Goal: Task Accomplishment & Management: Use online tool/utility

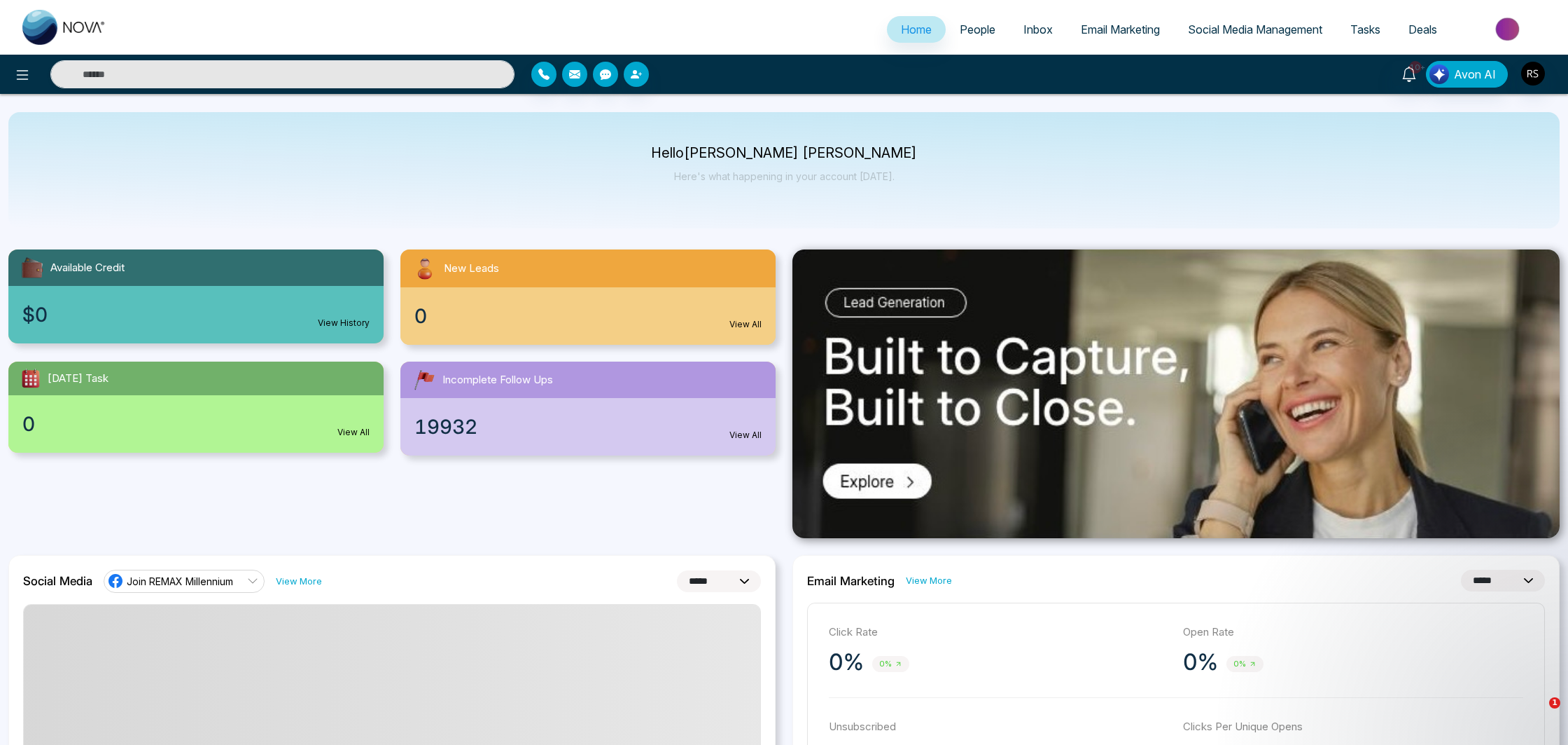
select select "*"
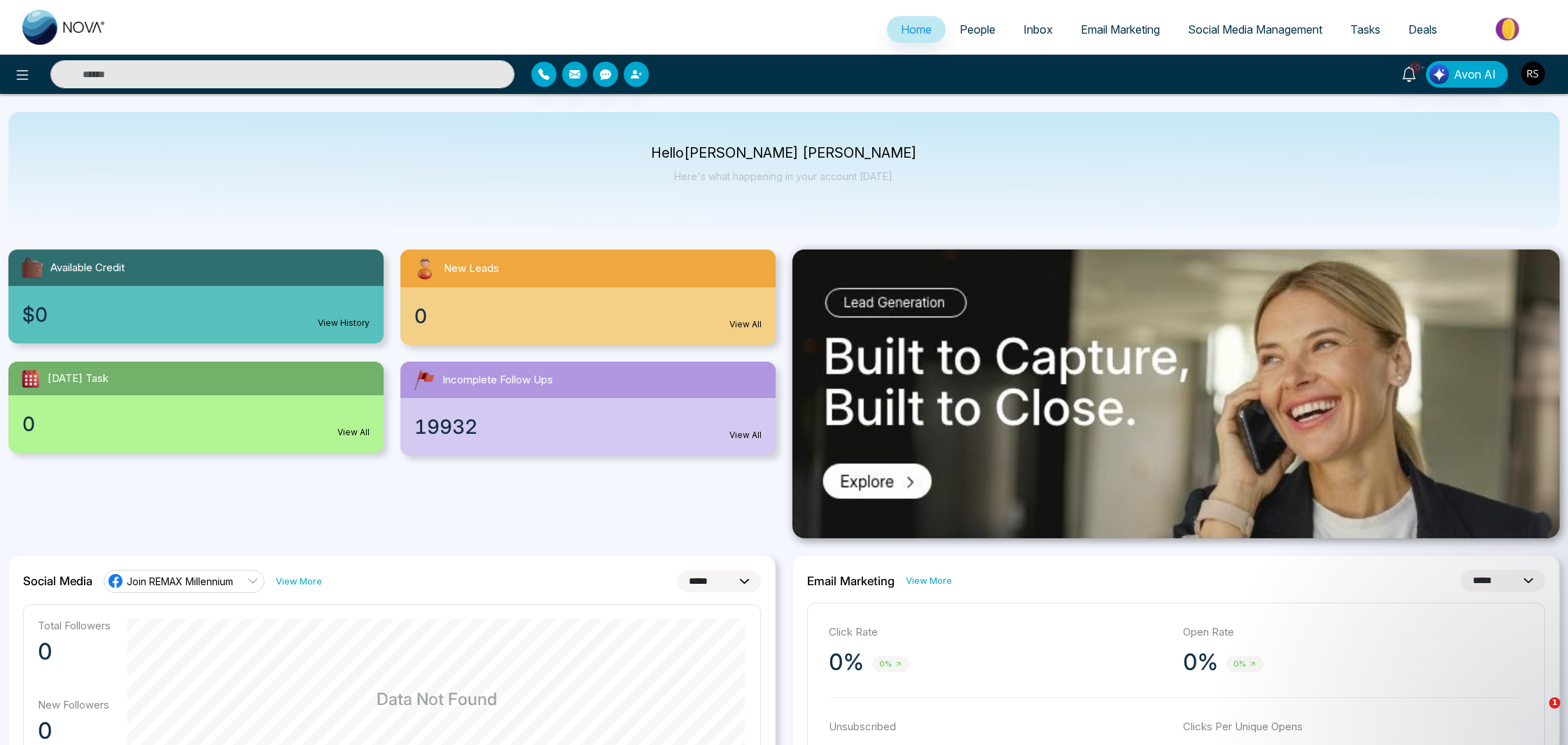
scroll to position [16, 0]
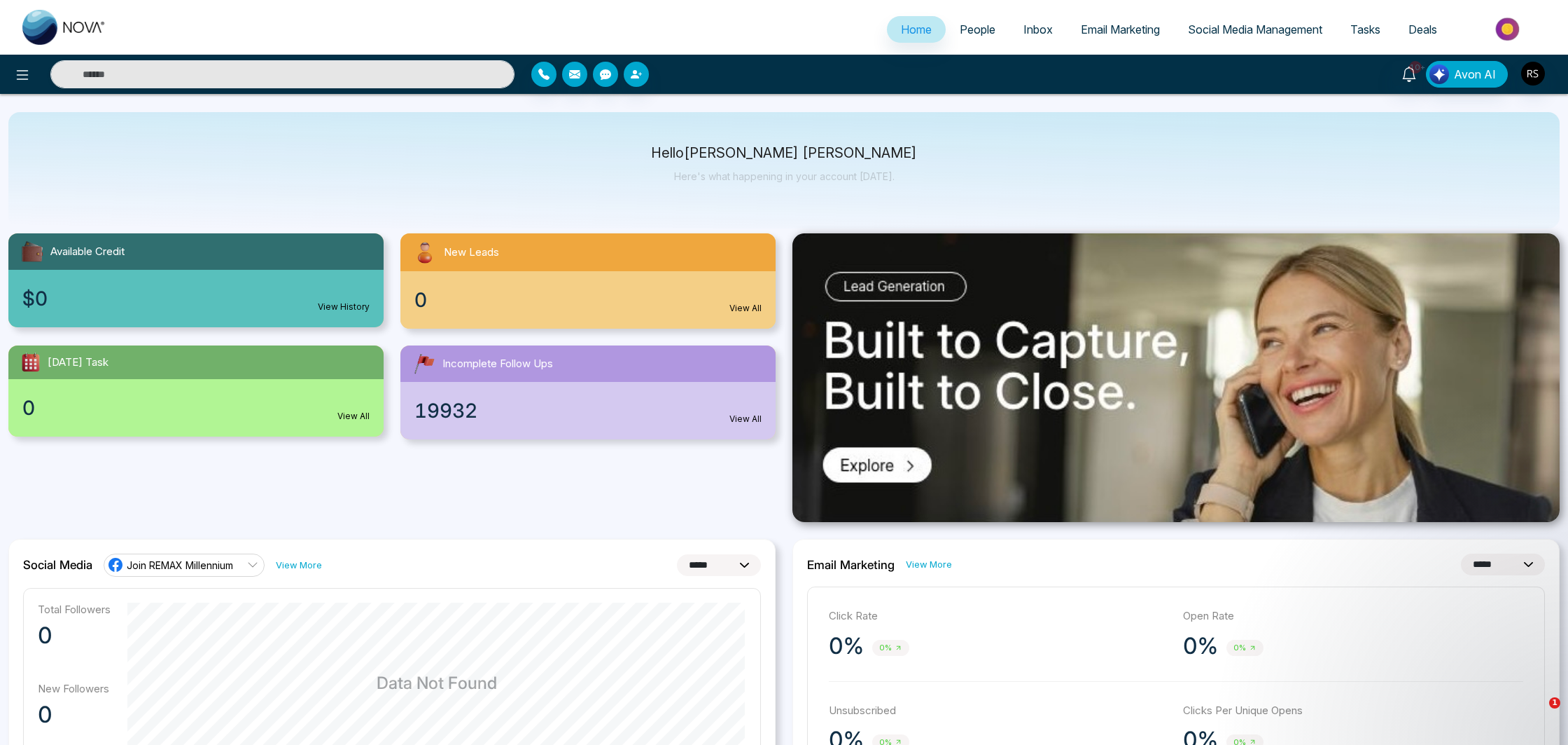
click at [1093, 21] on link "Email Marketing" at bounding box center [1120, 30] width 107 height 27
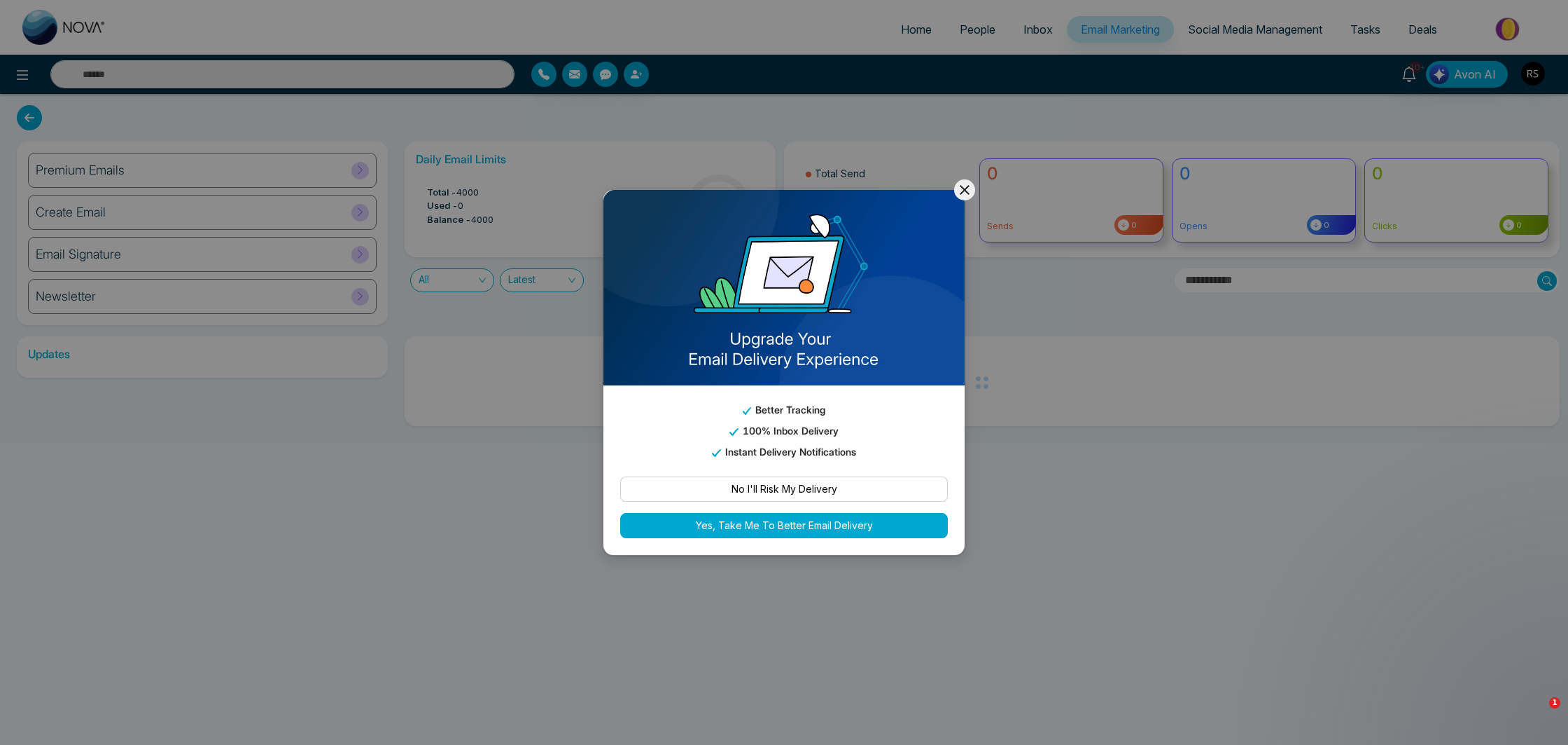
click at [973, 185] on icon at bounding box center [964, 189] width 16 height 16
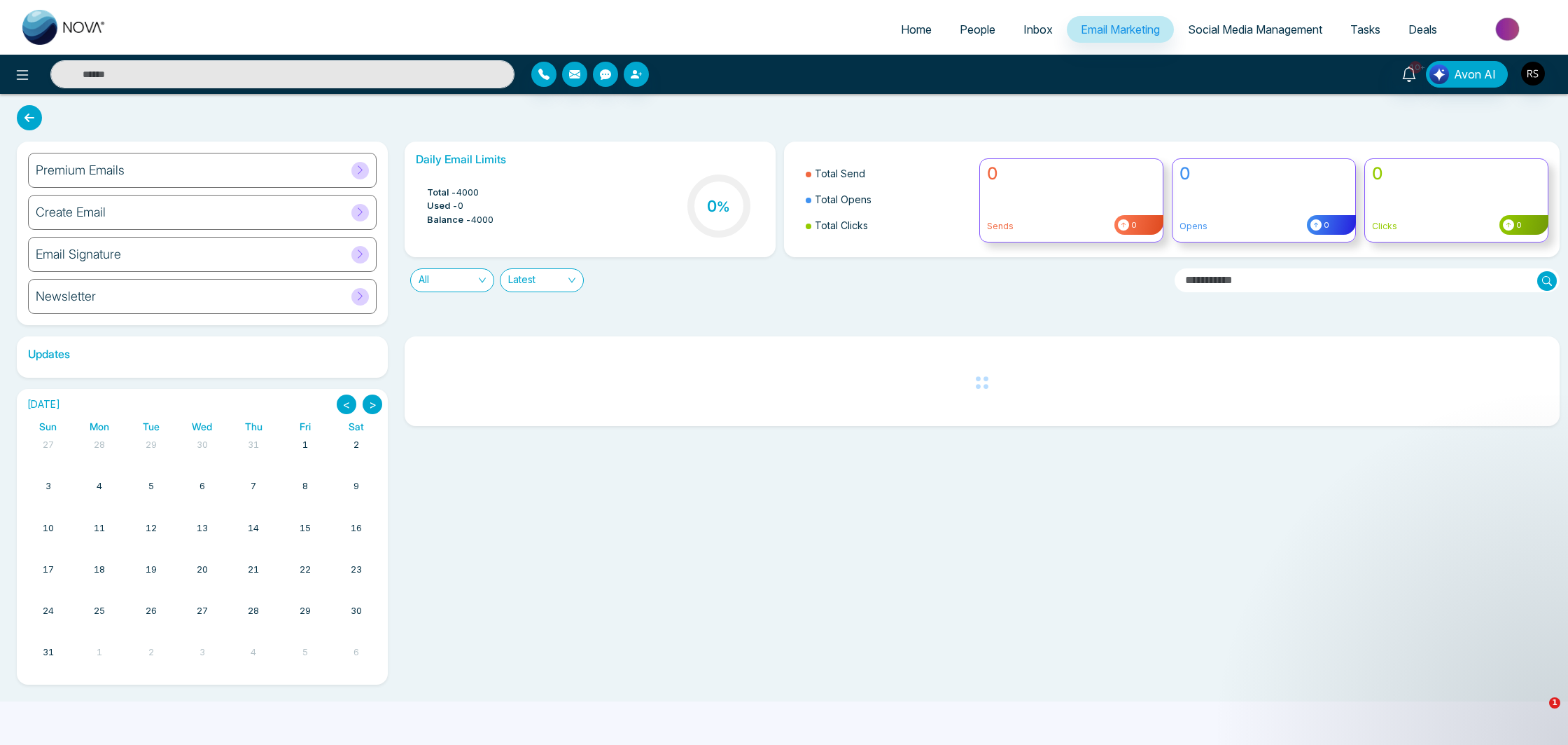
click at [230, 166] on div "Premium Emails" at bounding box center [202, 170] width 348 height 35
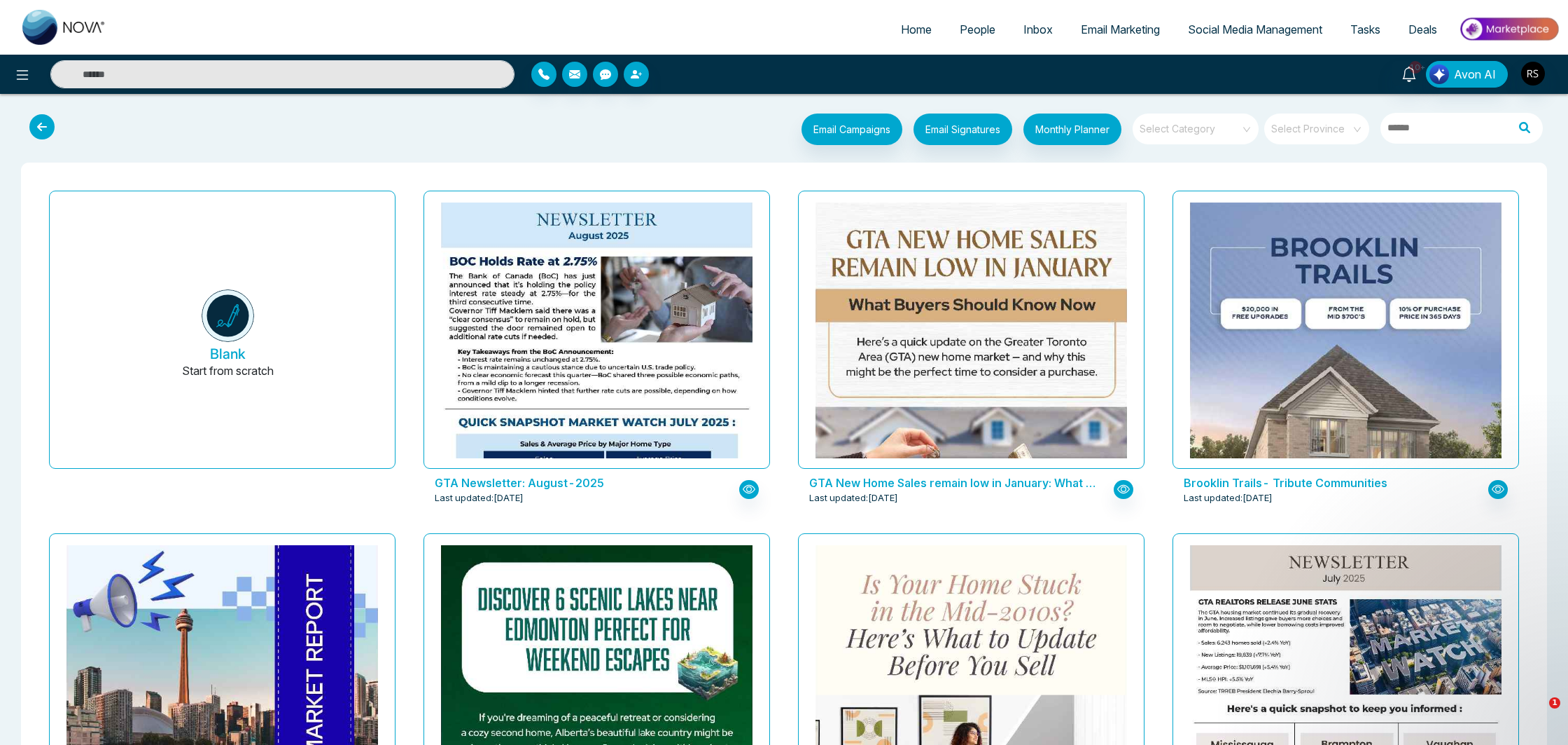
click at [1179, 133] on input "search" at bounding box center [1190, 124] width 101 height 21
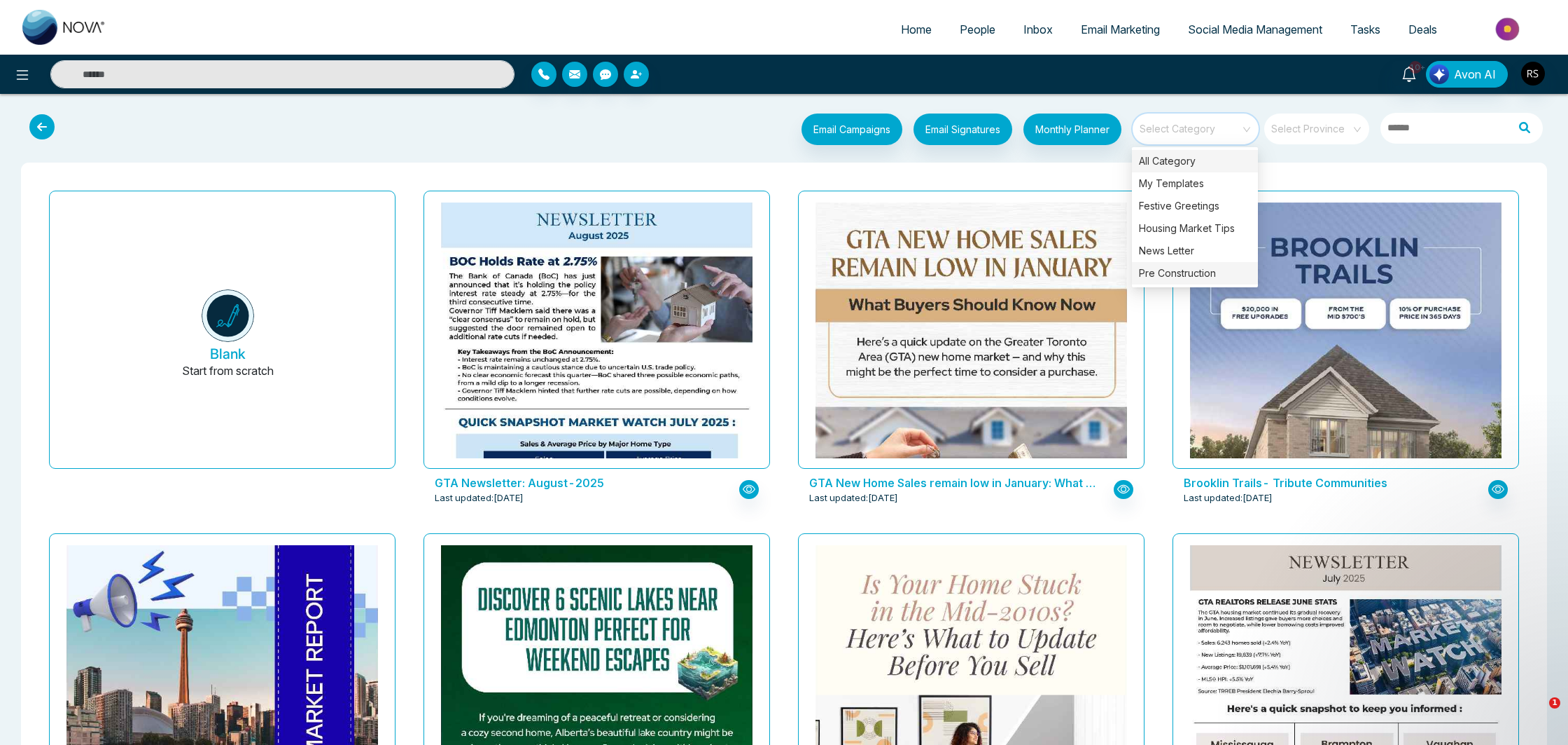
click at [1204, 271] on div "Pre Construction" at bounding box center [1195, 272] width 126 height 22
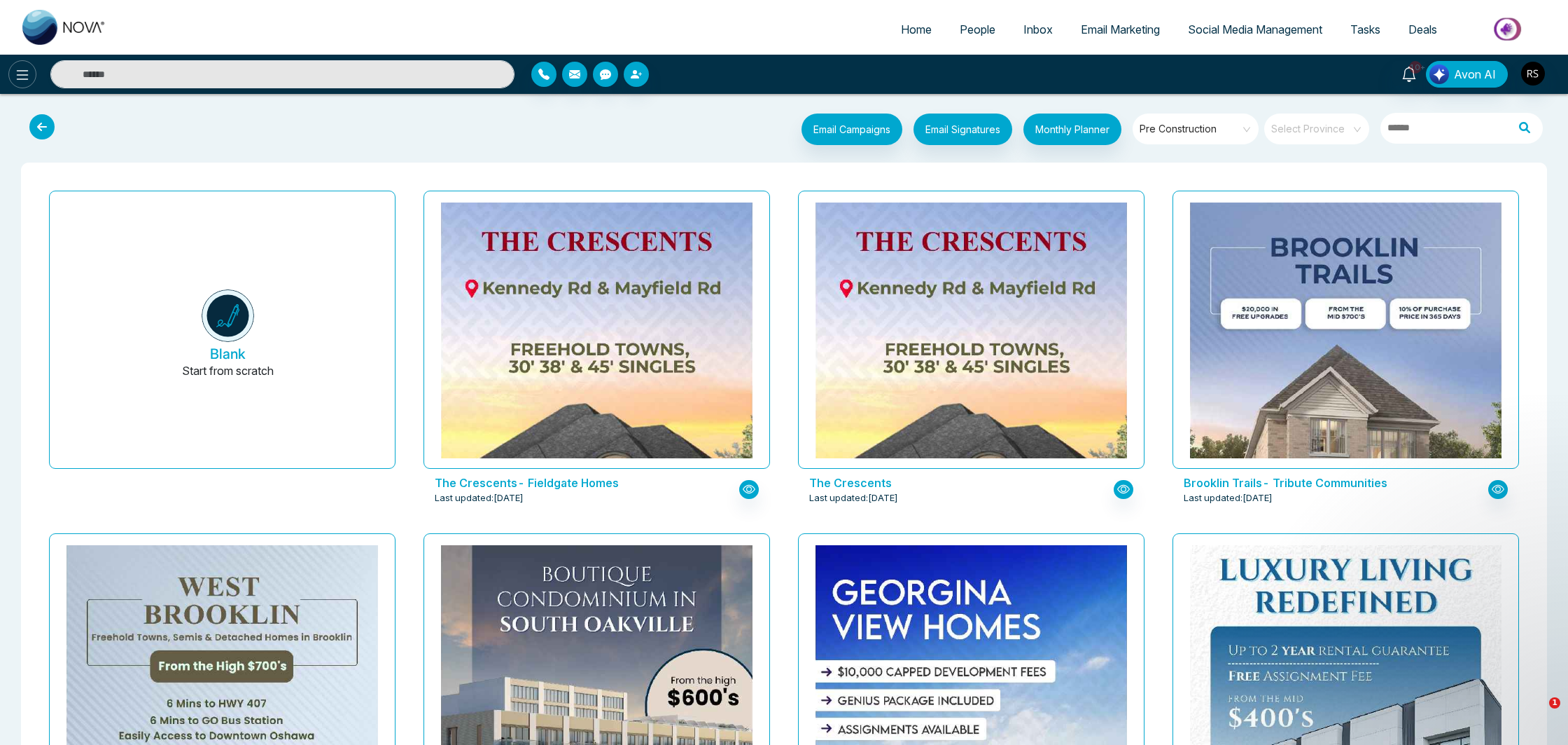
click at [20, 76] on icon at bounding box center [22, 74] width 16 height 16
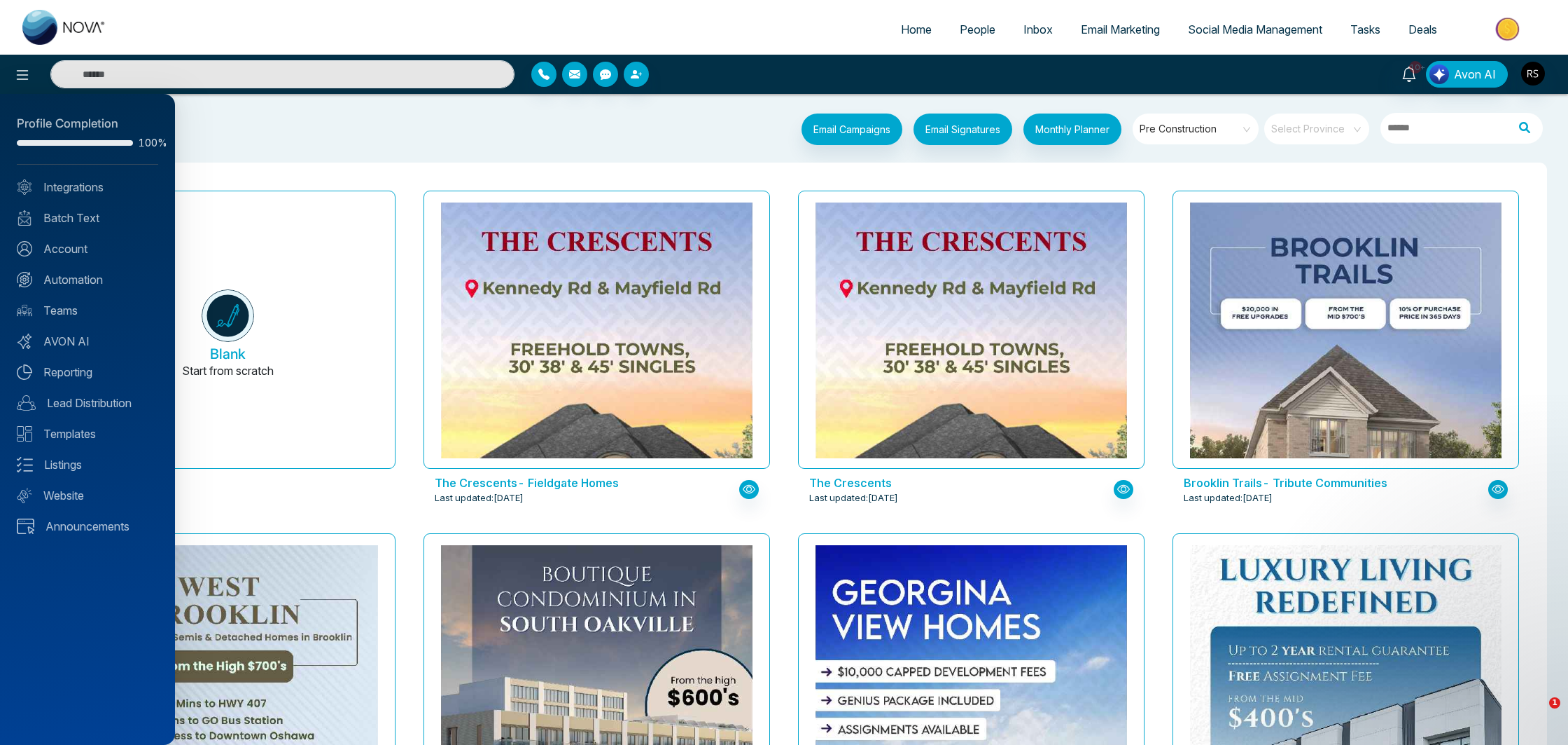
click at [1486, 28] on div at bounding box center [784, 372] width 1568 height 745
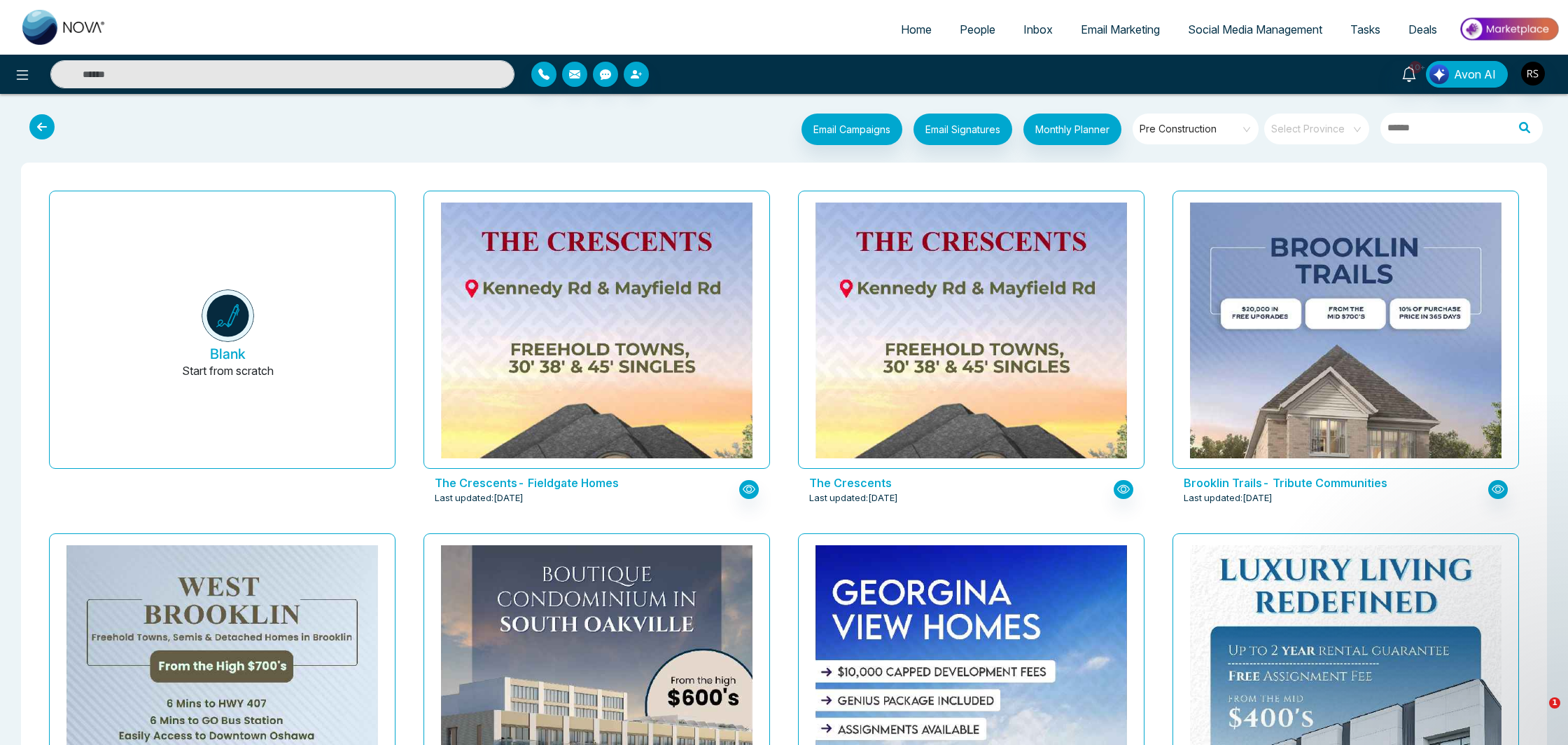
click at [1504, 31] on img at bounding box center [1509, 29] width 102 height 32
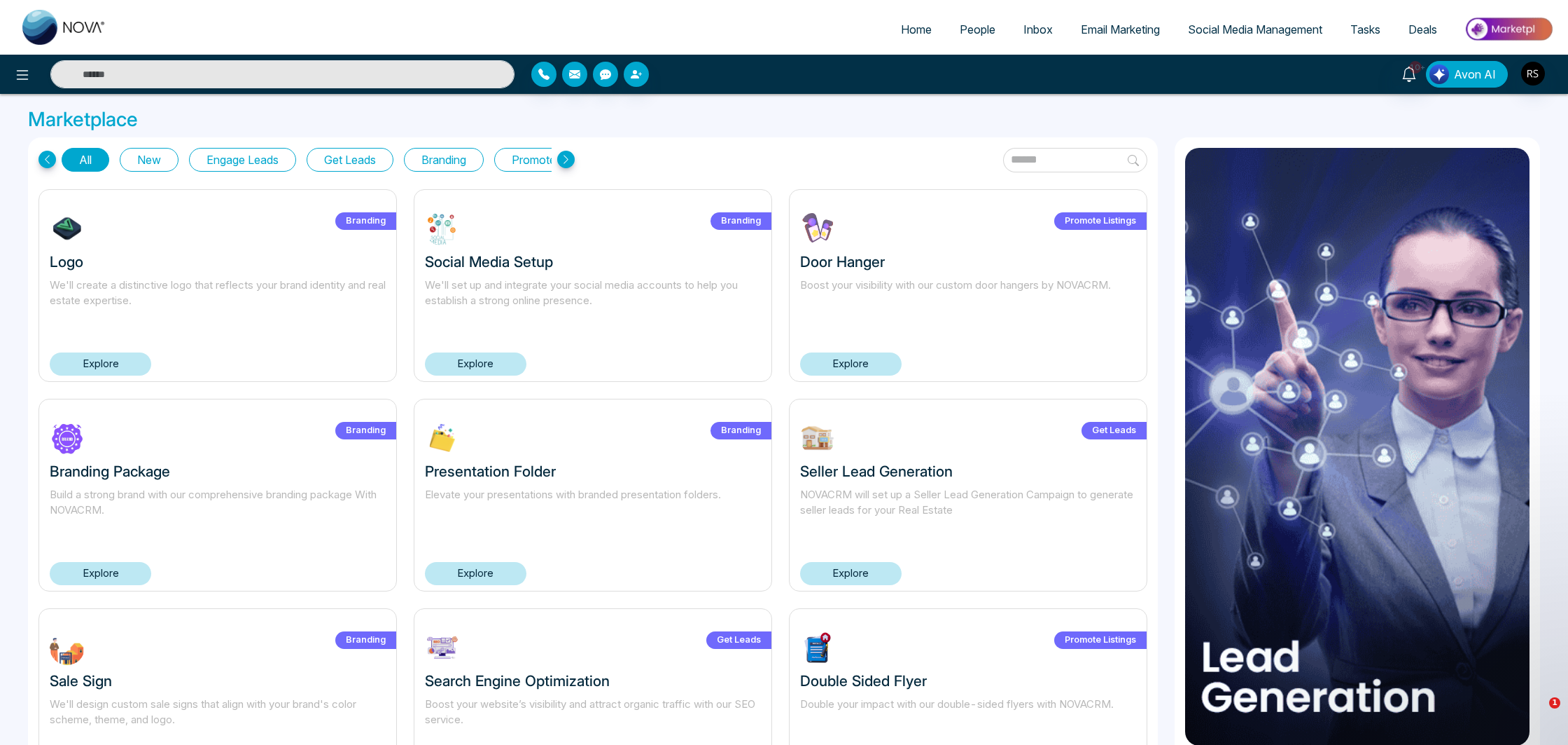
click at [1467, 80] on span "Avon AI" at bounding box center [1476, 73] width 42 height 16
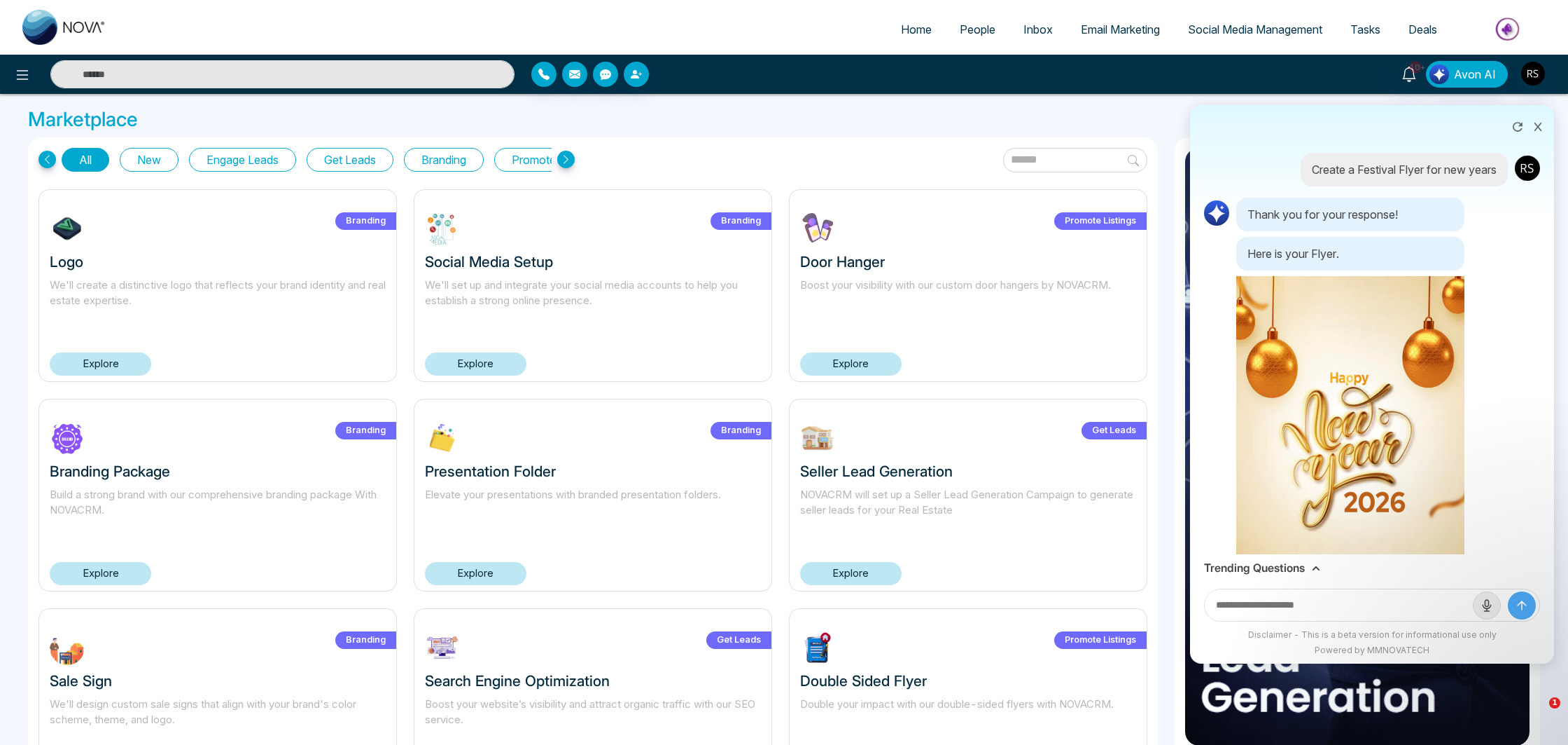
drag, startPoint x: 1523, startPoint y: 171, endPoint x: 1415, endPoint y: 171, distance: 108.0
click at [1523, 170] on img at bounding box center [1527, 167] width 28 height 28
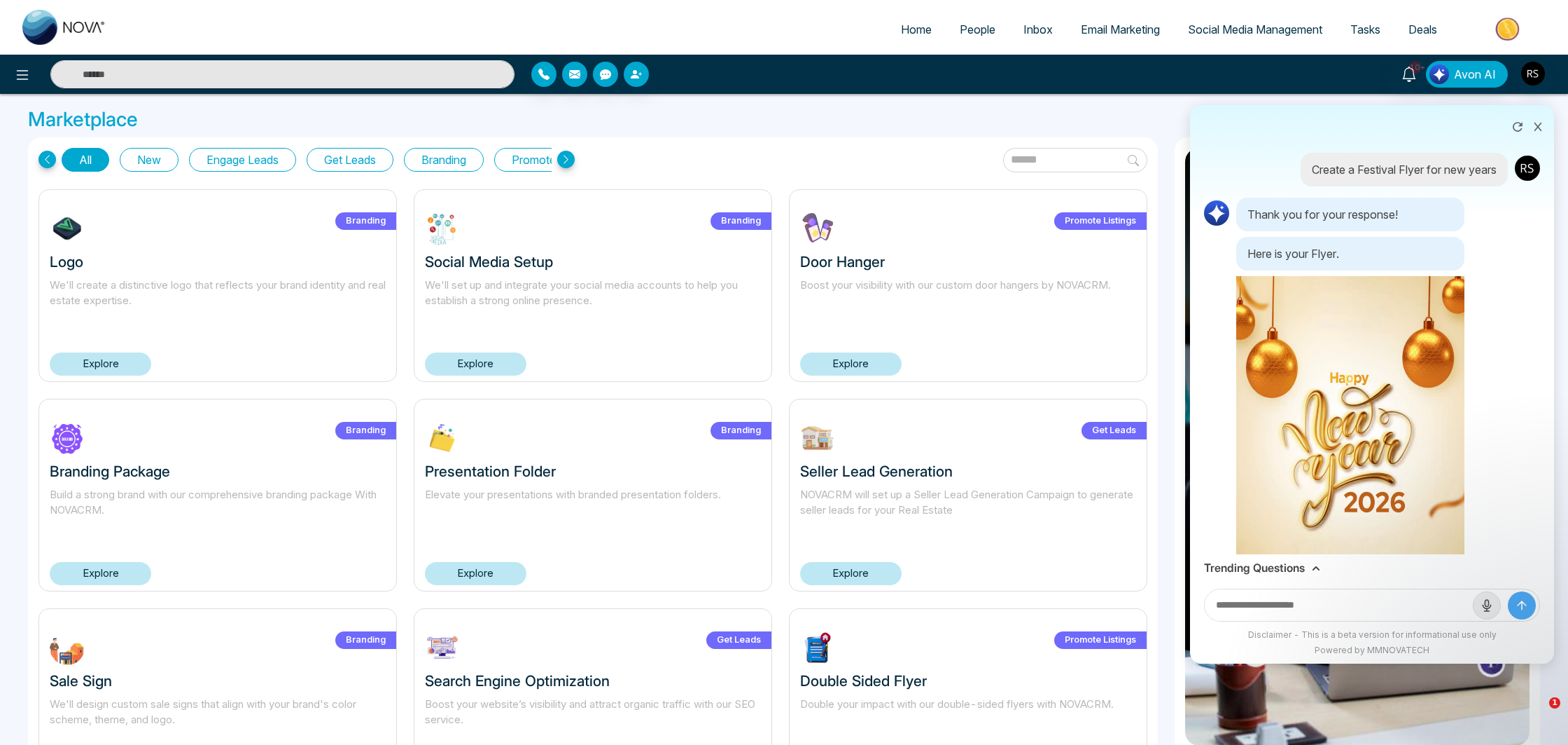
click at [1223, 213] on img at bounding box center [1216, 213] width 28 height 28
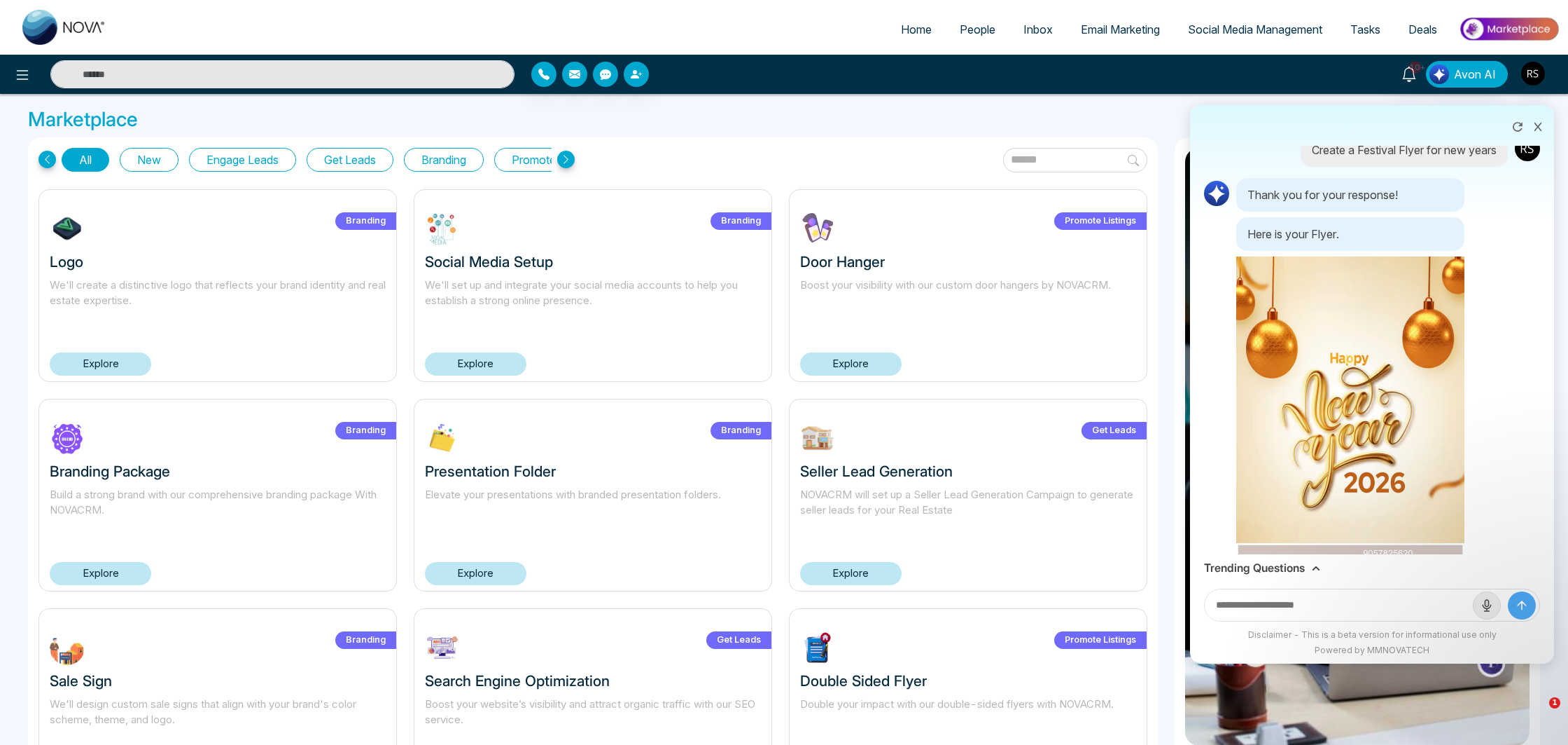
click at [1279, 563] on h3 "Trending Questions" at bounding box center [1254, 568] width 101 height 13
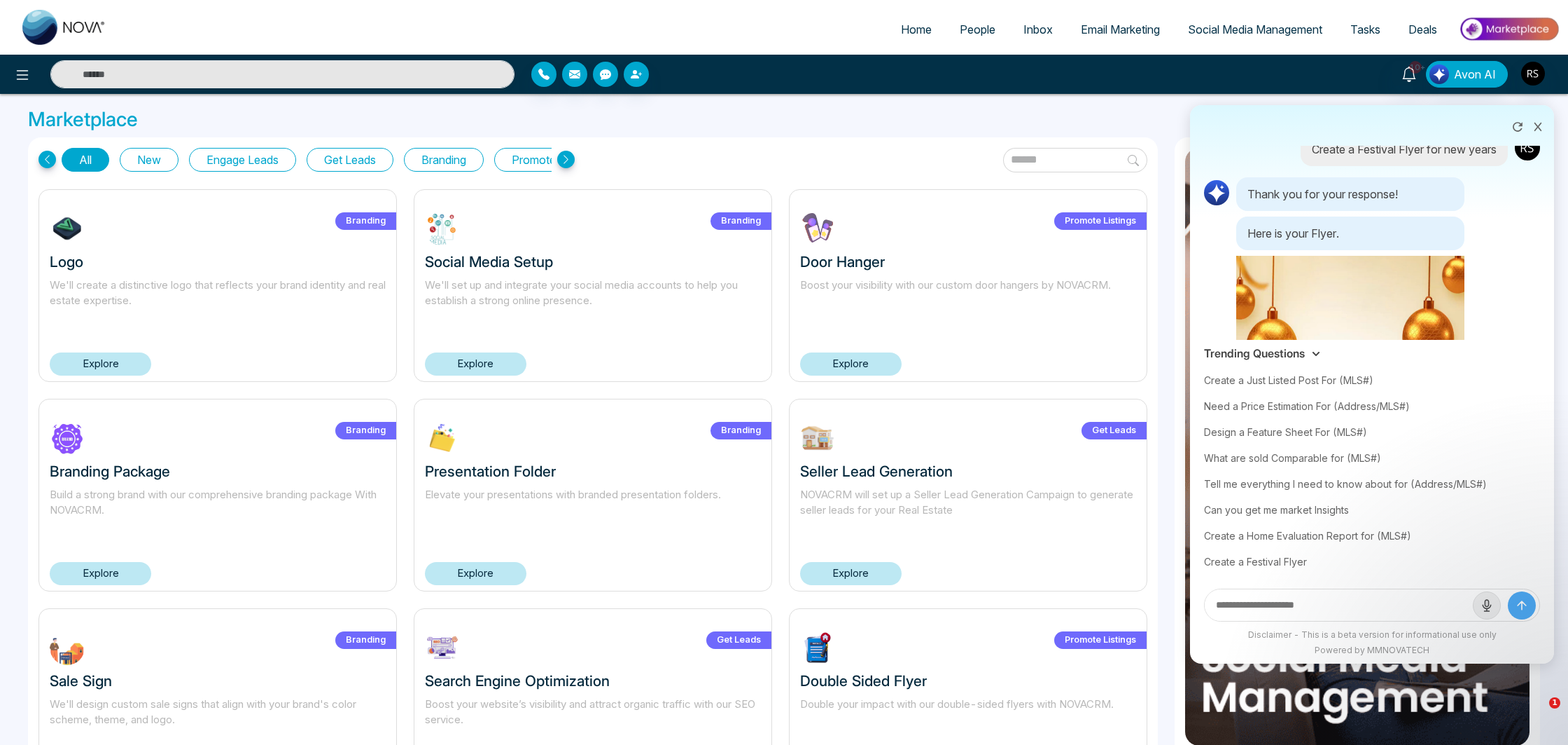
click at [1097, 23] on span "Email Marketing" at bounding box center [1121, 29] width 79 height 14
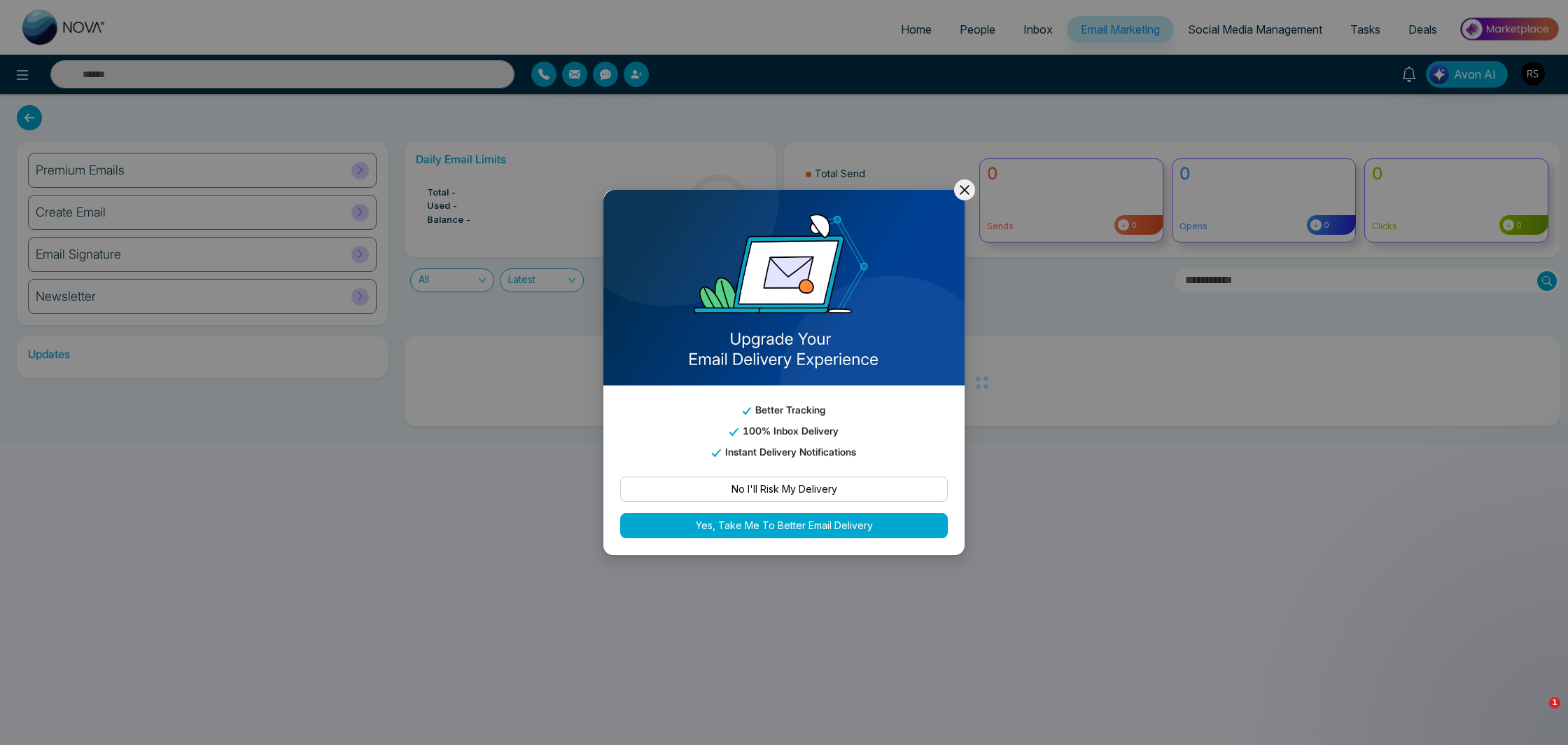
click at [967, 190] on icon at bounding box center [964, 189] width 16 height 16
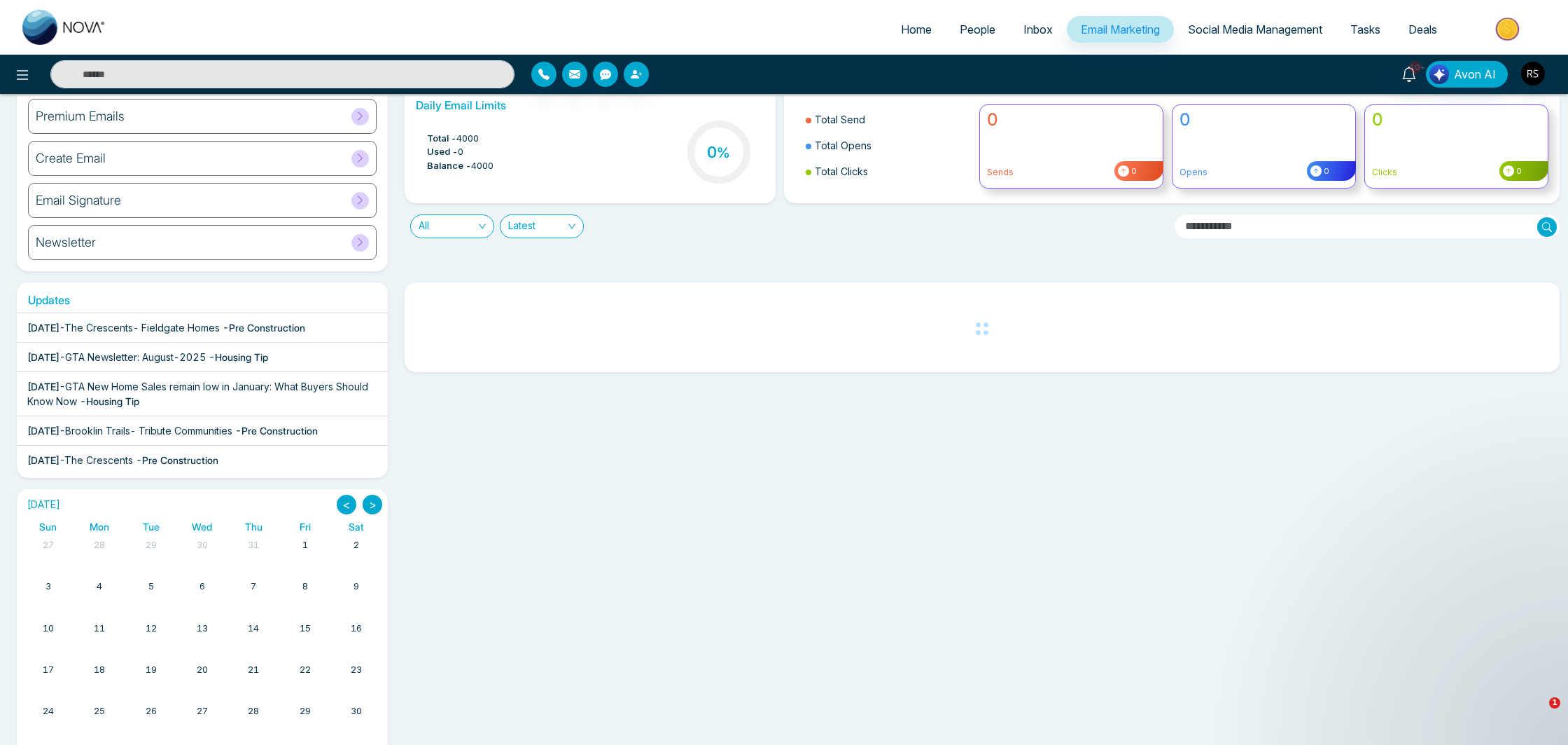
scroll to position [111, 0]
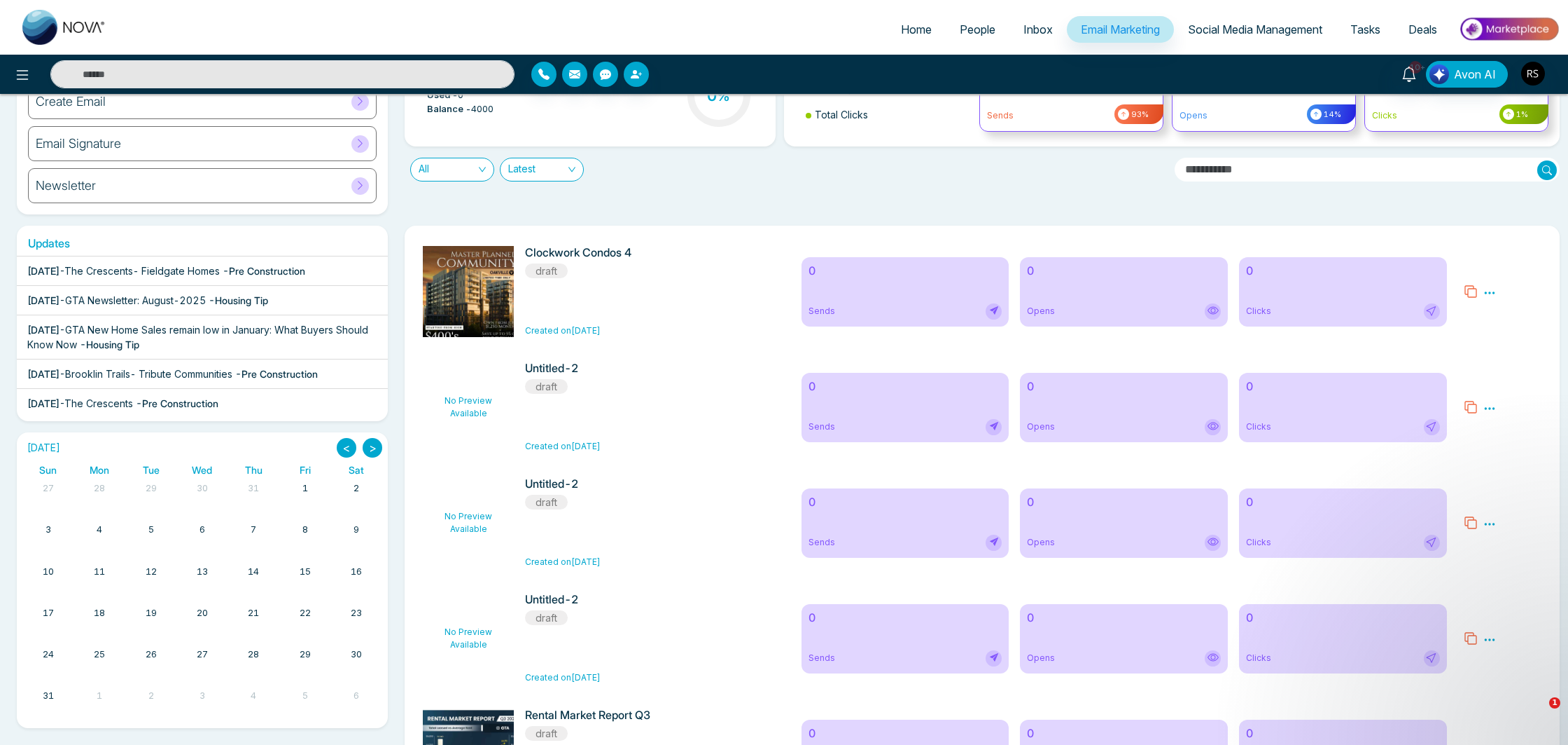
click at [1505, 33] on img at bounding box center [1509, 29] width 102 height 32
